Goal: Task Accomplishment & Management: Manage account settings

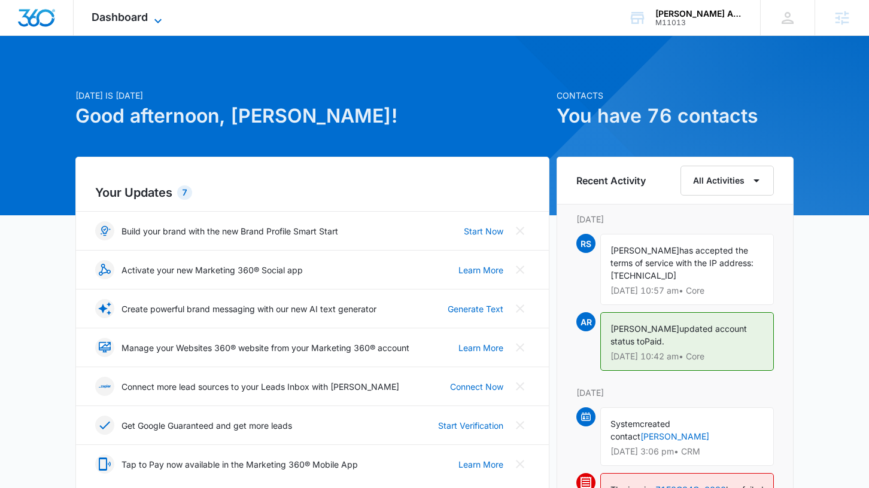
click at [153, 19] on icon at bounding box center [158, 21] width 14 height 14
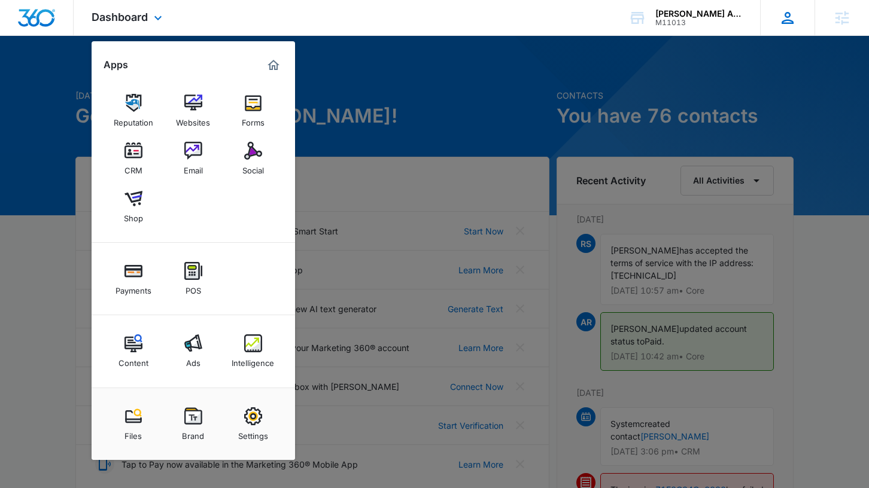
click at [789, 18] on icon at bounding box center [787, 18] width 18 height 18
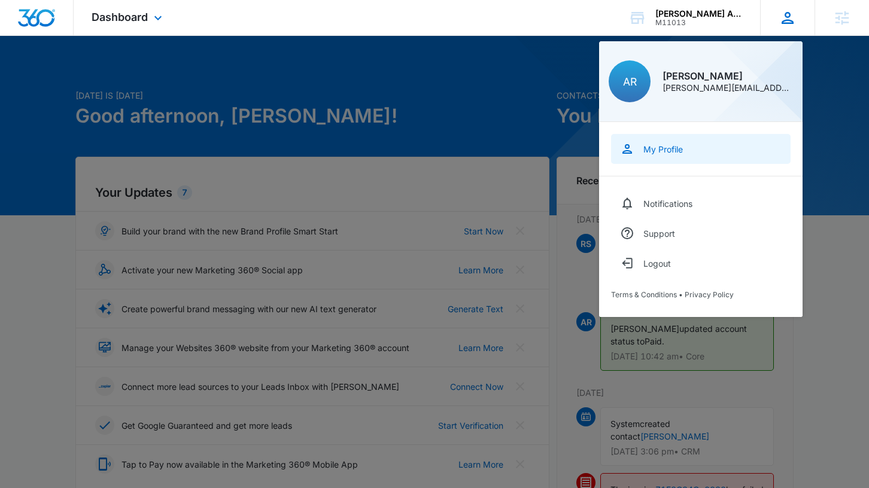
click at [659, 150] on div "My Profile" at bounding box center [662, 149] width 39 height 10
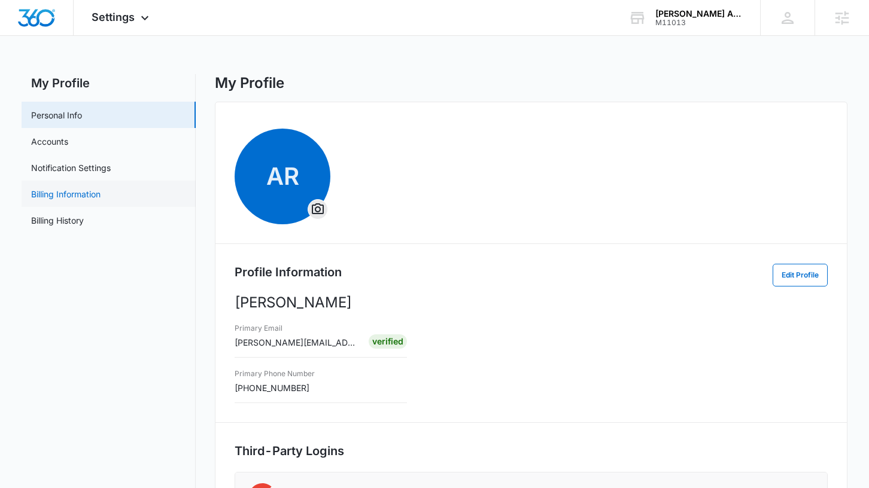
click at [84, 194] on link "Billing Information" at bounding box center [65, 194] width 69 height 13
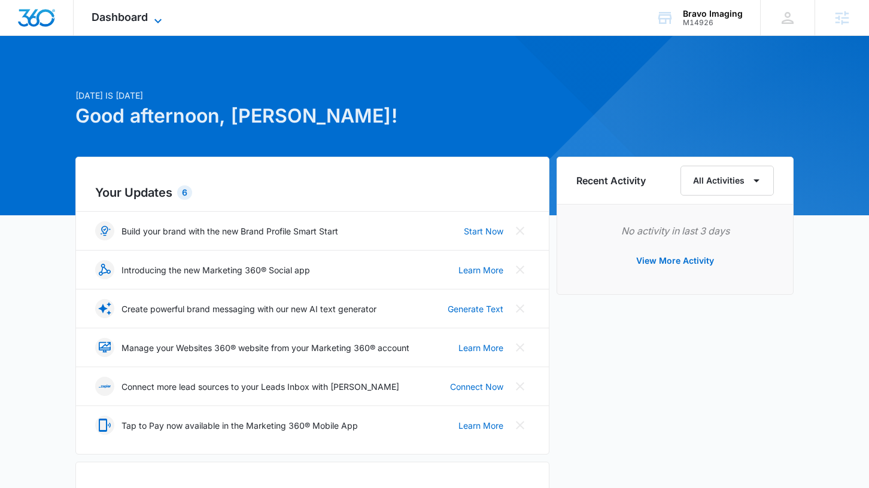
click at [128, 16] on span "Dashboard" at bounding box center [120, 17] width 56 height 13
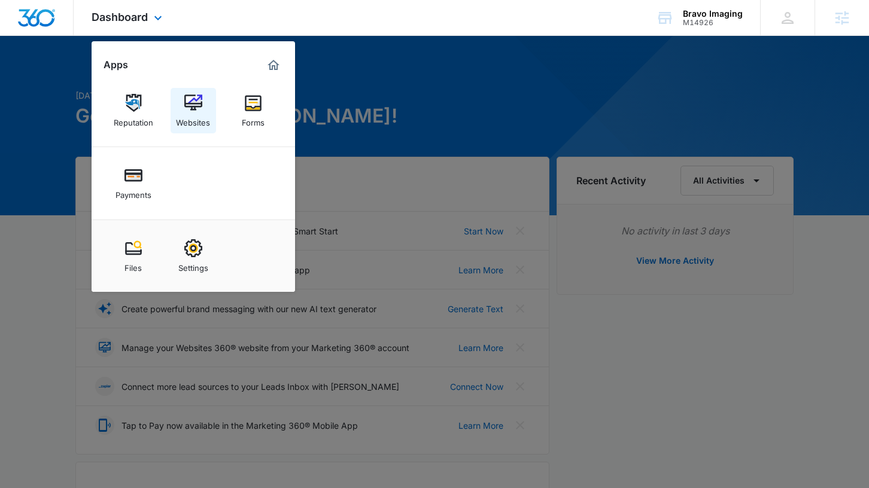
click at [200, 112] on img at bounding box center [193, 103] width 18 height 18
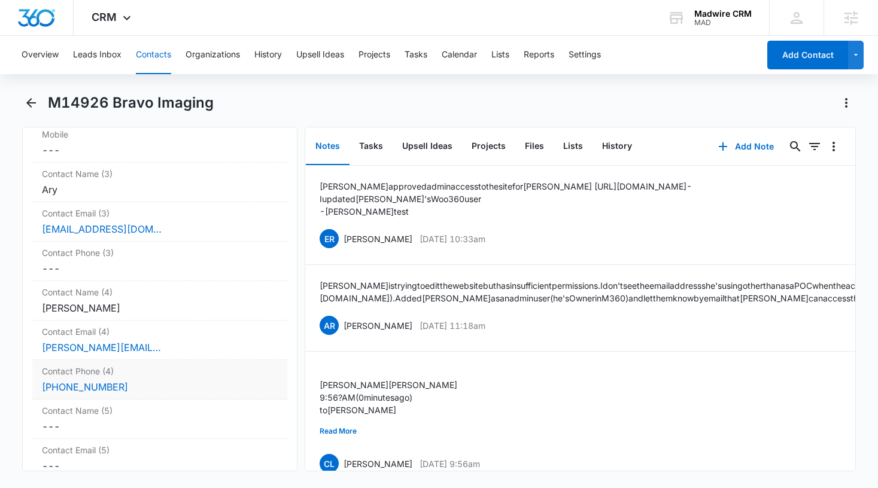
scroll to position [4454, 0]
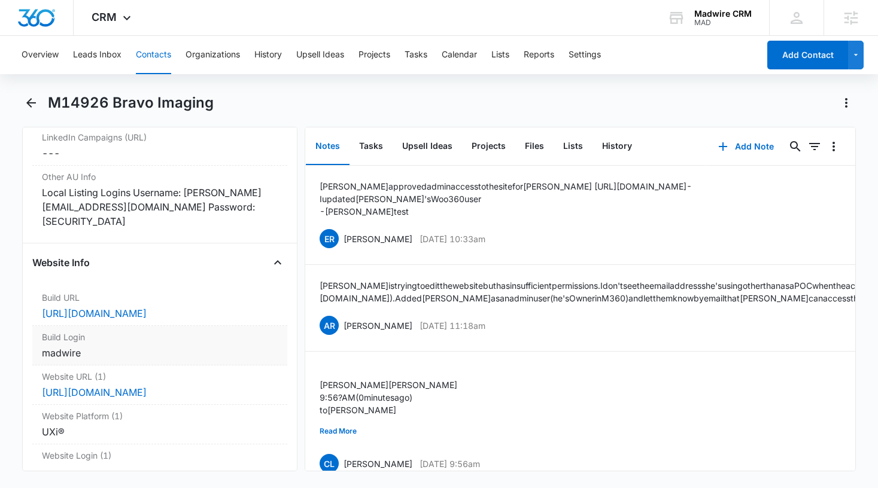
click at [121, 360] on div "madwire" at bounding box center [160, 353] width 236 height 14
click at [244, 421] on icon "Show" at bounding box center [250, 416] width 13 height 9
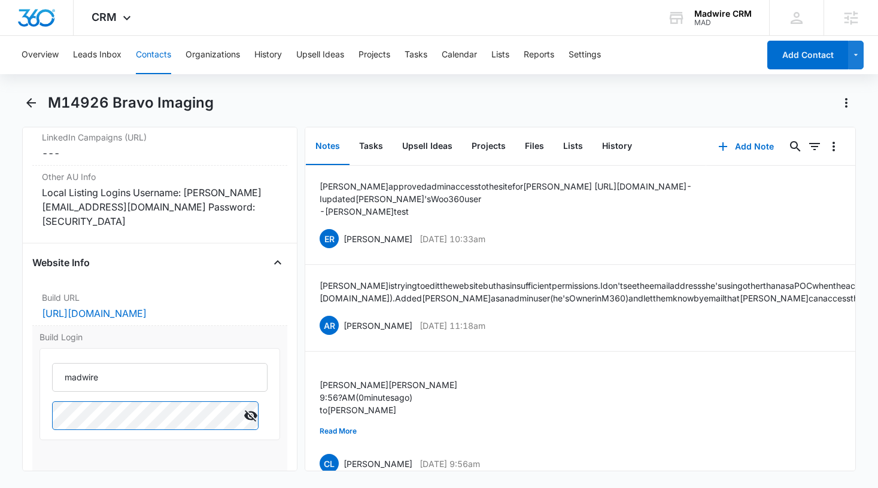
scroll to position [4633, 0]
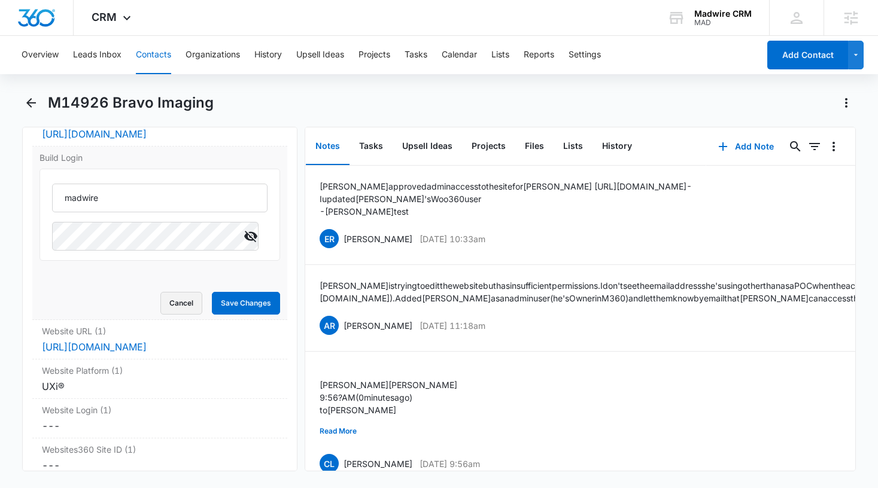
click at [180, 315] on button "Cancel" at bounding box center [181, 303] width 42 height 23
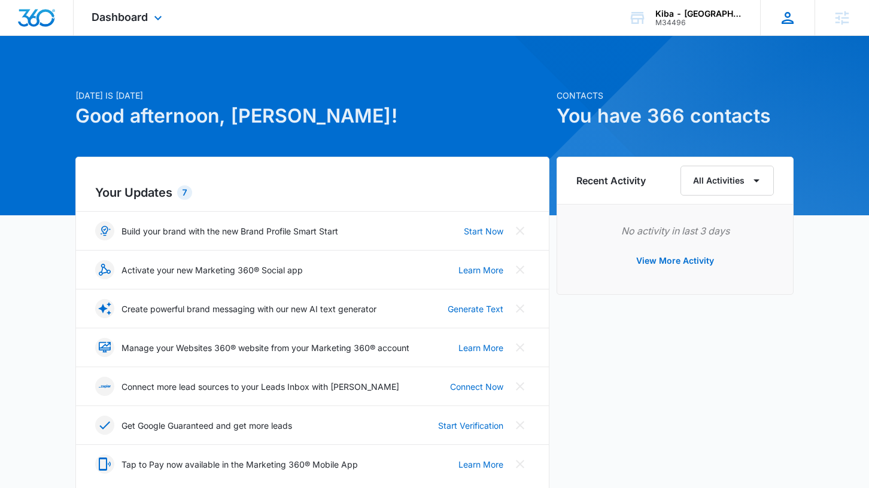
click at [787, 22] on icon at bounding box center [787, 18] width 18 height 18
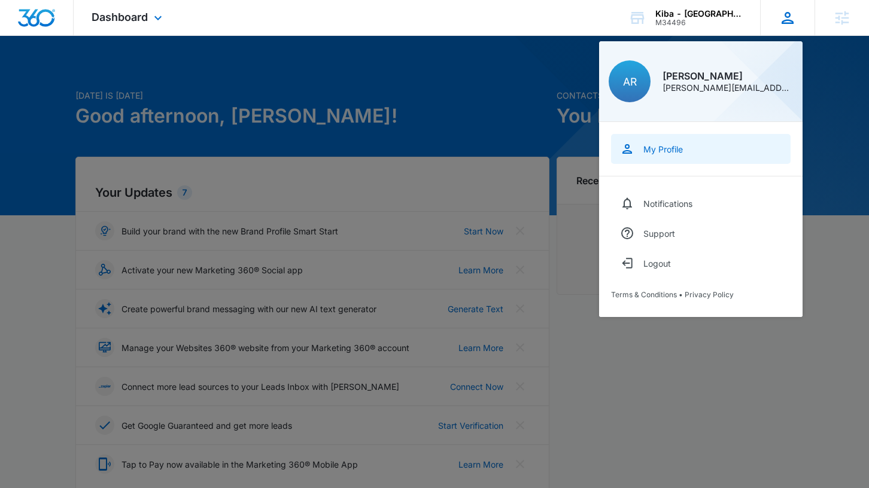
click at [659, 157] on link "My Profile" at bounding box center [700, 149] width 179 height 30
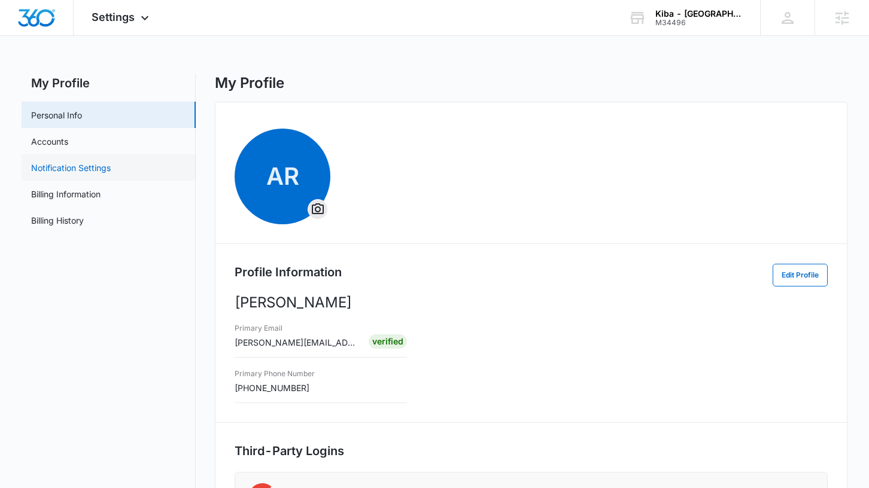
click at [77, 172] on link "Notification Settings" at bounding box center [71, 168] width 80 height 13
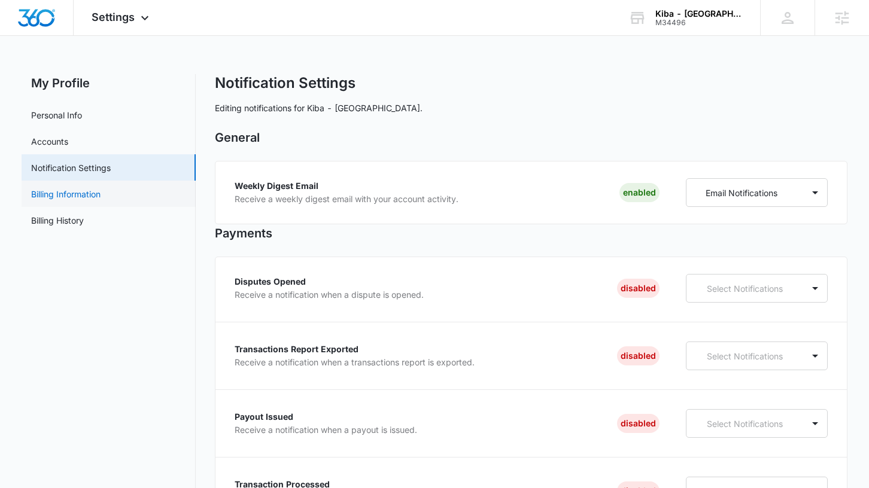
click at [82, 197] on link "Billing Information" at bounding box center [65, 194] width 69 height 13
